Goal: Task Accomplishment & Management: Complete application form

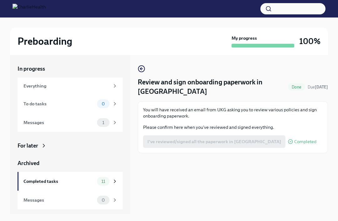
click at [115, 176] on div "Completed tasks 11" at bounding box center [70, 181] width 105 height 19
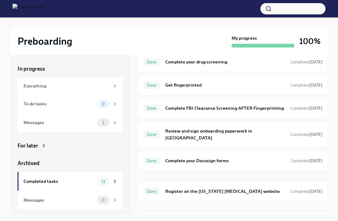
scroll to position [117, 0]
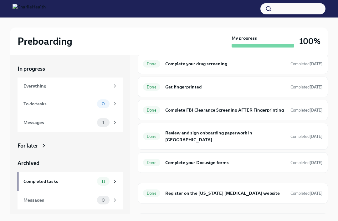
click at [181, 139] on h6 "Review and sign onboarding paperwork in [GEOGRAPHIC_DATA]" at bounding box center [225, 137] width 120 height 14
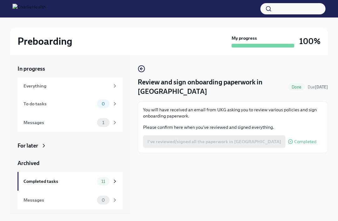
click at [193, 135] on div "I've reviewed/signed all the paperwork in [GEOGRAPHIC_DATA] Completed" at bounding box center [229, 141] width 173 height 13
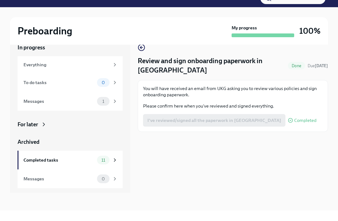
scroll to position [11, 0]
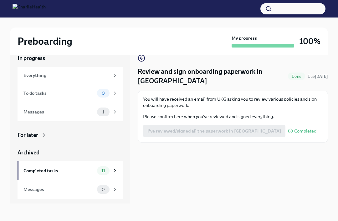
click at [46, 9] on img at bounding box center [29, 9] width 33 height 10
click at [16, 10] on img at bounding box center [29, 9] width 33 height 10
click at [104, 114] on span "1" at bounding box center [103, 112] width 9 height 5
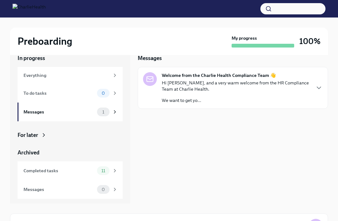
click at [173, 100] on p "We want to get yo..." at bounding box center [236, 100] width 148 height 6
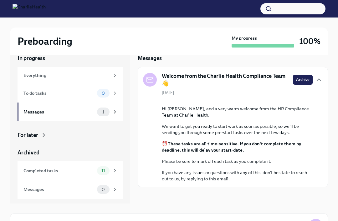
click at [45, 75] on div "Everything" at bounding box center [66, 75] width 86 height 7
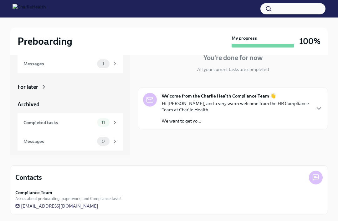
scroll to position [60, 0]
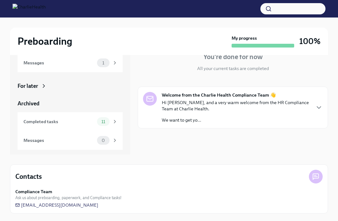
click at [47, 121] on div "Completed tasks" at bounding box center [58, 121] width 71 height 7
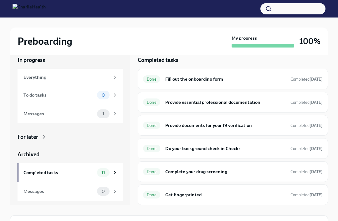
scroll to position [10, 0]
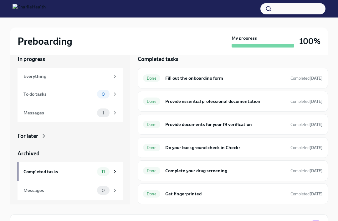
click at [182, 79] on h6 "Fill out the onboarding form" at bounding box center [225, 78] width 120 height 7
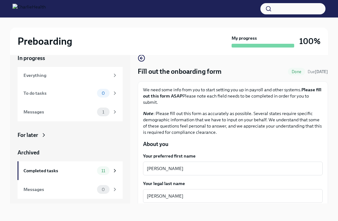
click at [141, 58] on icon "button" at bounding box center [140, 58] width 1 height 3
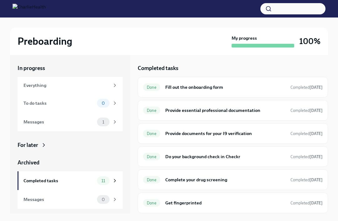
click at [172, 132] on h6 "Provide documents for your I9 verification" at bounding box center [225, 133] width 120 height 7
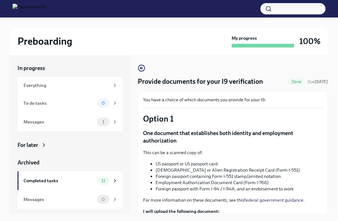
click at [138, 67] on icon "button" at bounding box center [142, 68] width 8 height 8
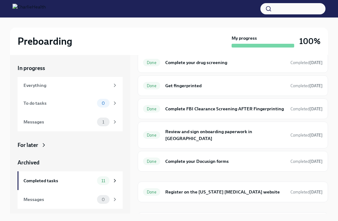
scroll to position [117, 0]
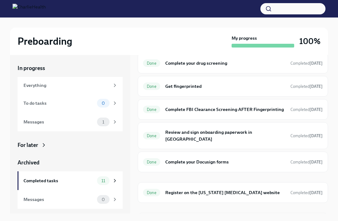
click at [181, 159] on h6 "Complete your Docusign forms" at bounding box center [225, 162] width 120 height 7
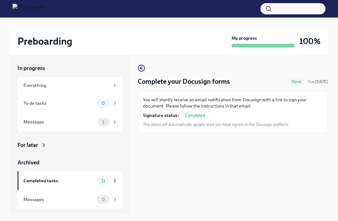
click at [145, 67] on circle "button" at bounding box center [141, 68] width 6 height 6
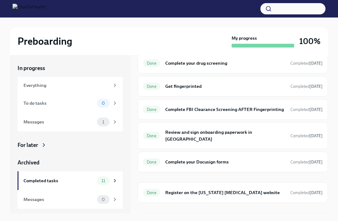
scroll to position [117, 0]
